Goal: Information Seeking & Learning: Compare options

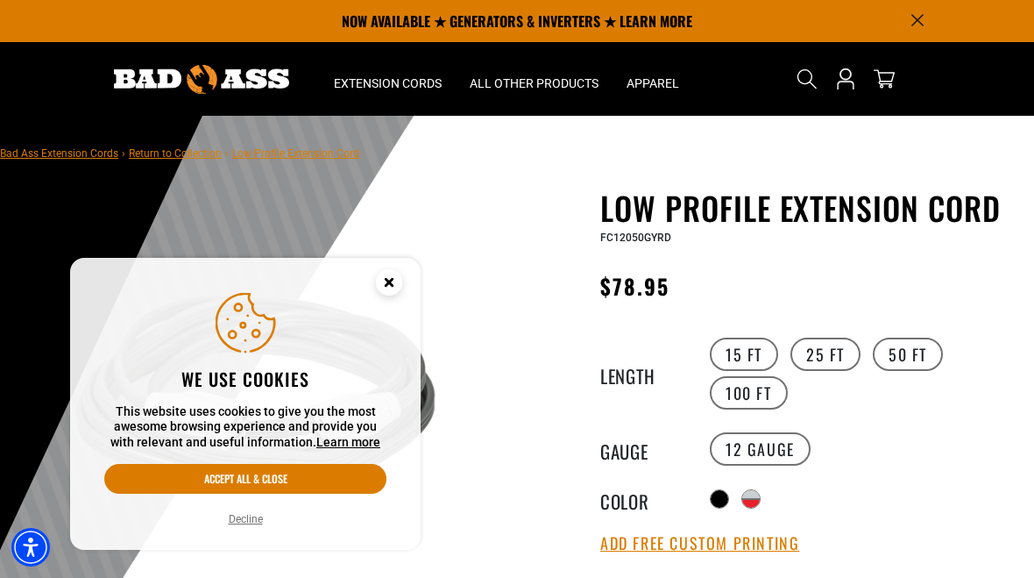
click at [404, 285] on icon "Close this option" at bounding box center [389, 285] width 53 height 53
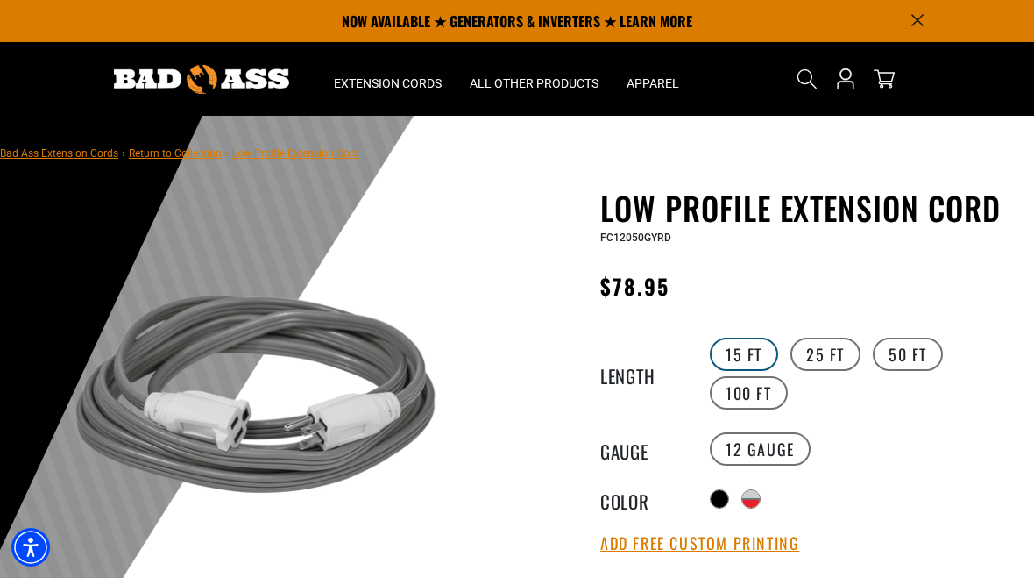
click at [745, 349] on label "15 FT" at bounding box center [744, 353] width 68 height 33
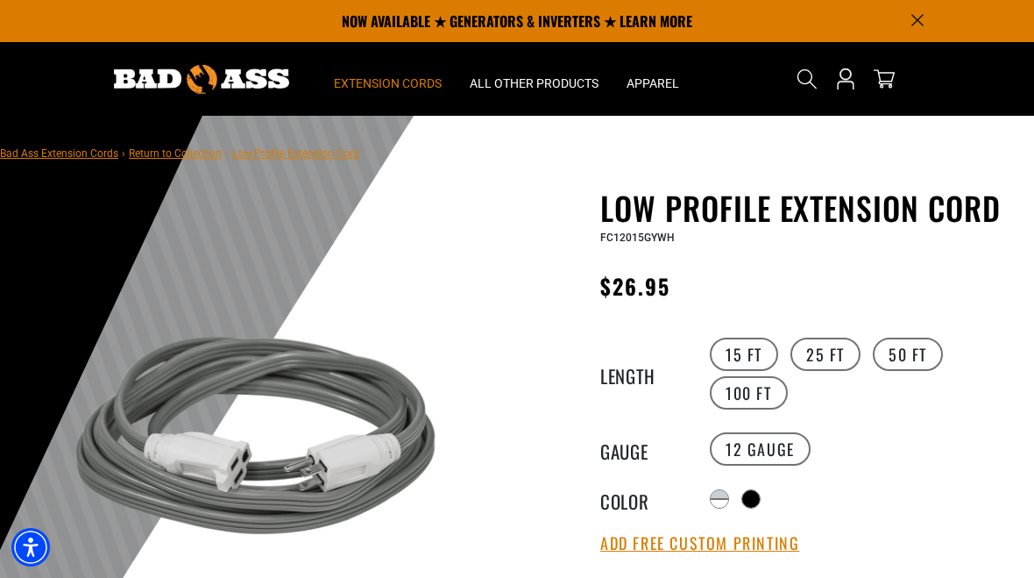
click at [388, 80] on span "Extension Cords" at bounding box center [388, 83] width 108 height 16
click at [394, 74] on summary "Extension Cords" at bounding box center [388, 79] width 136 height 74
click at [388, 93] on summary "Extension Cords" at bounding box center [388, 79] width 136 height 74
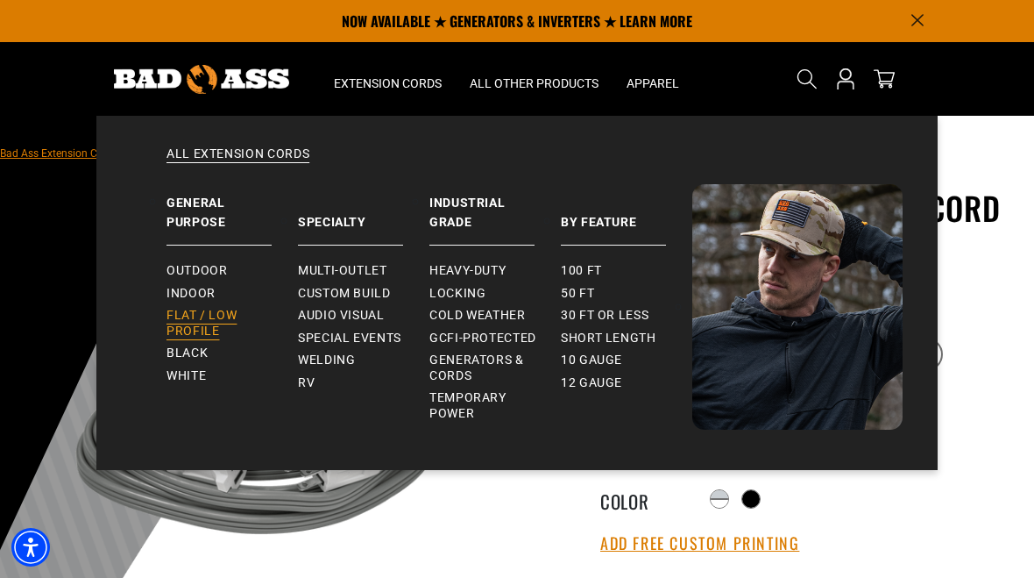
click at [214, 319] on span "Flat / Low Profile" at bounding box center [225, 323] width 117 height 31
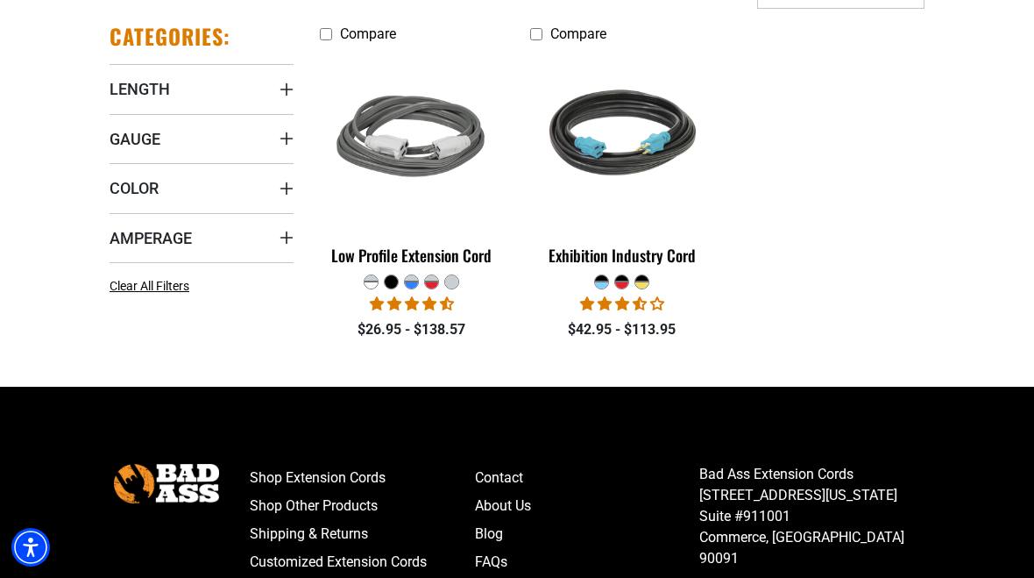
scroll to position [417, 0]
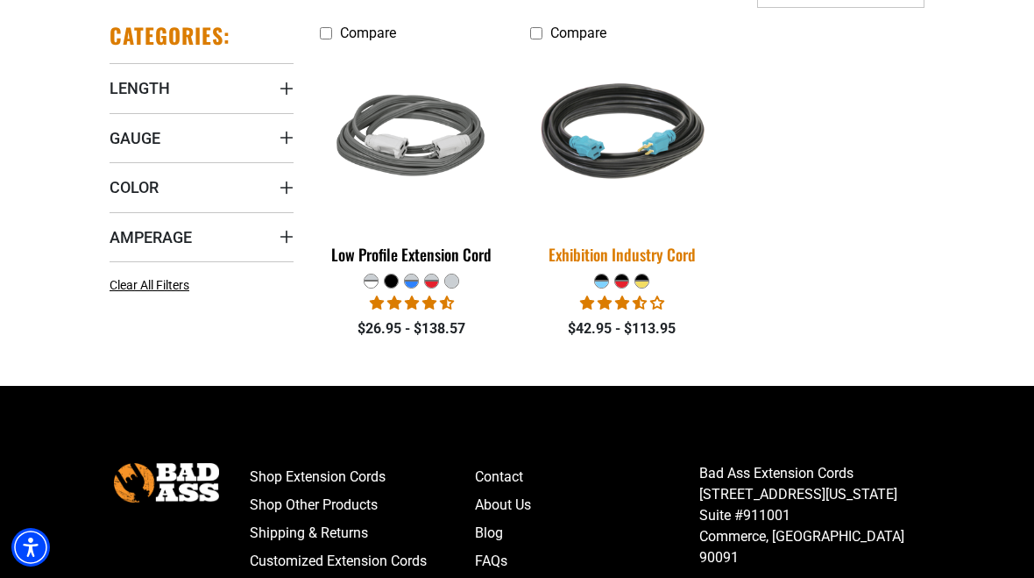
click at [640, 256] on div "Exhibition Industry Cord" at bounding box center [622, 254] width 184 height 16
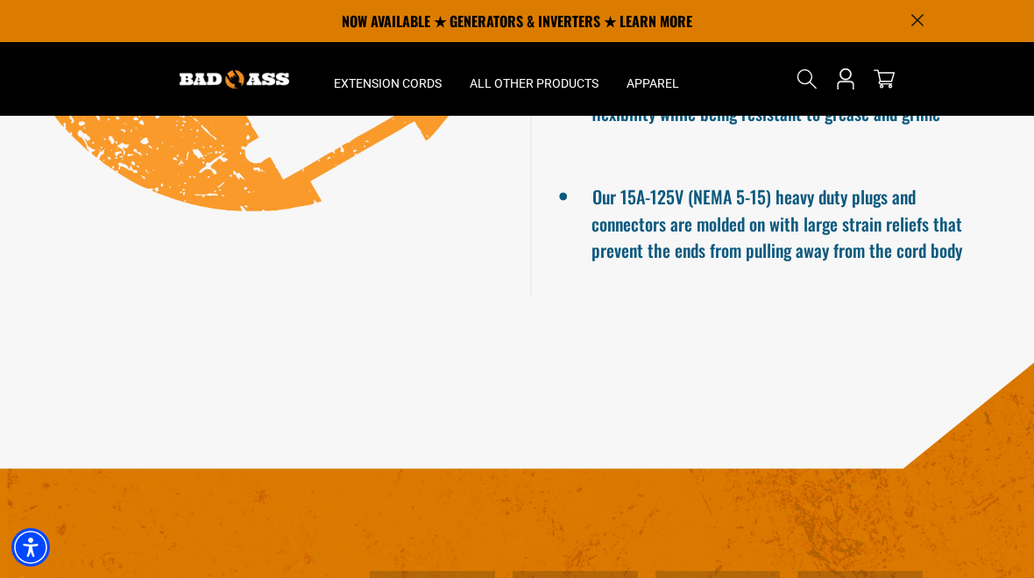
scroll to position [1662, 0]
